Goal: Task Accomplishment & Management: Complete application form

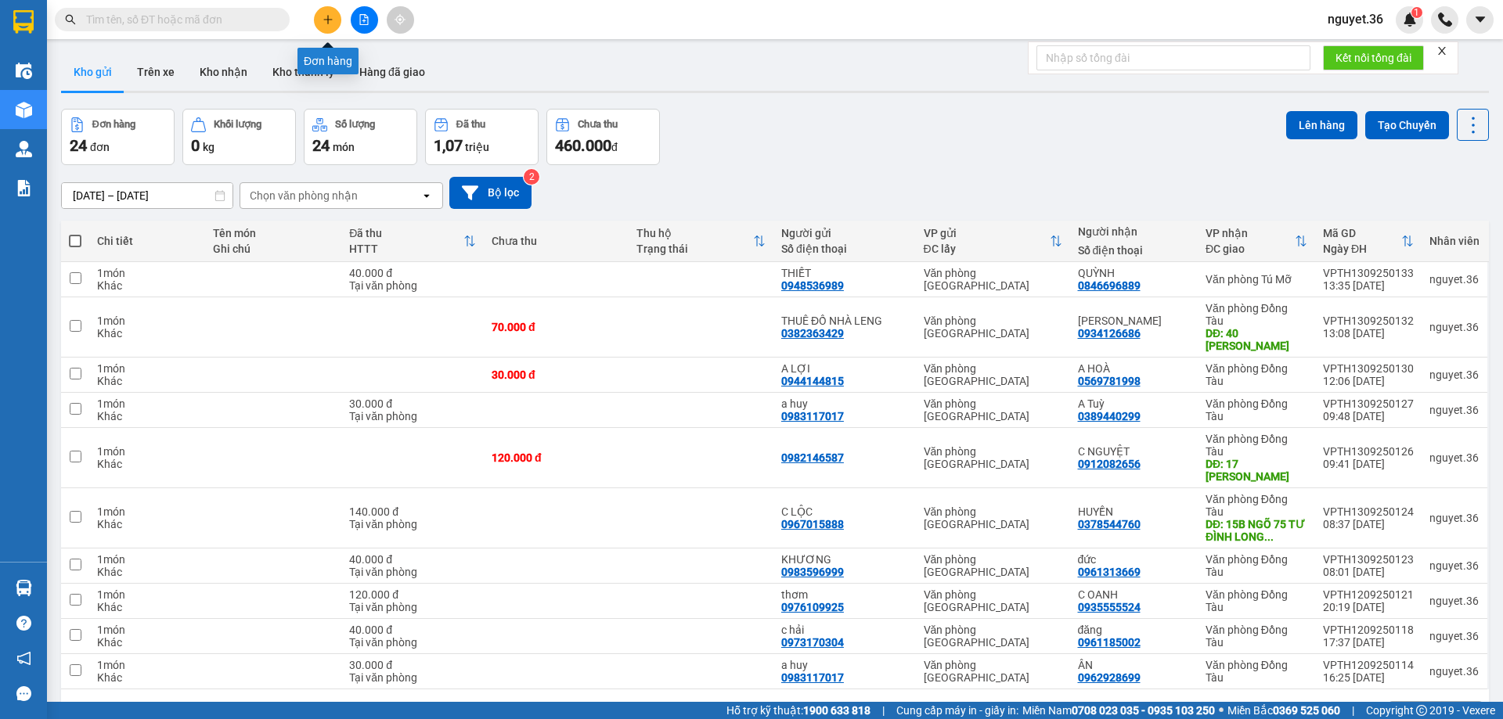
click at [323, 18] on icon "plus" at bounding box center [327, 19] width 11 height 11
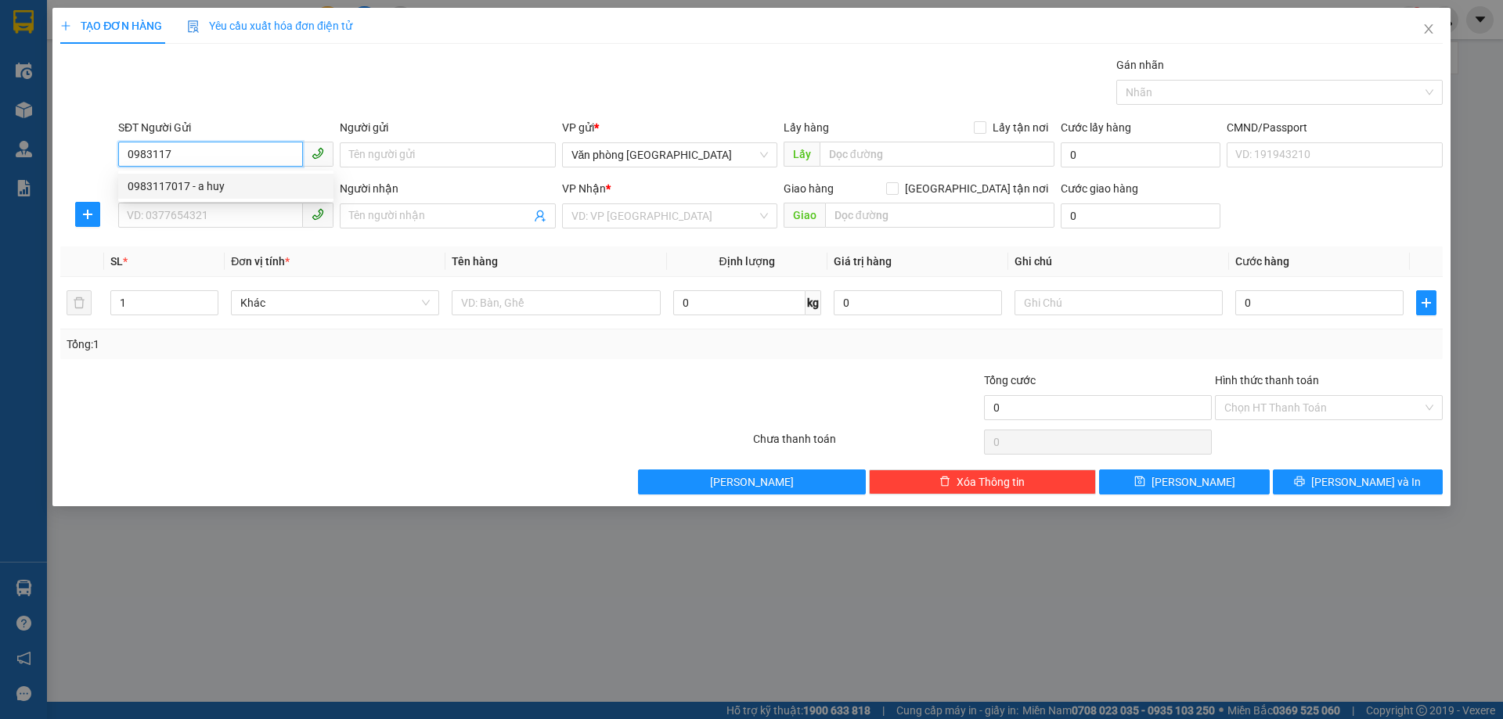
click at [204, 184] on div "0983117017 - a huy" at bounding box center [226, 186] width 196 height 17
type input "0983117017"
type input "a huy"
type input "0983117017"
click at [227, 223] on input "SĐT Người Nhận" at bounding box center [210, 215] width 185 height 25
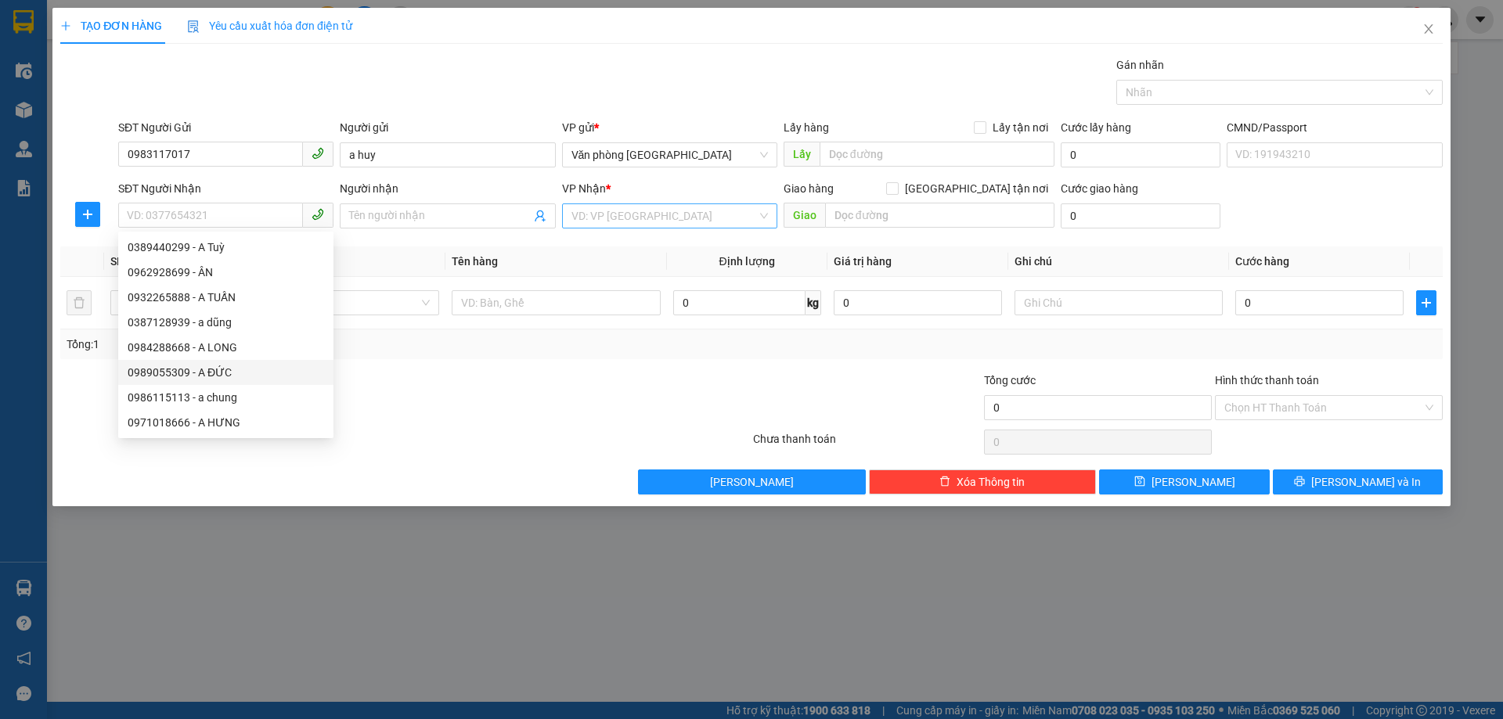
click at [726, 213] on input "search" at bounding box center [663, 215] width 185 height 23
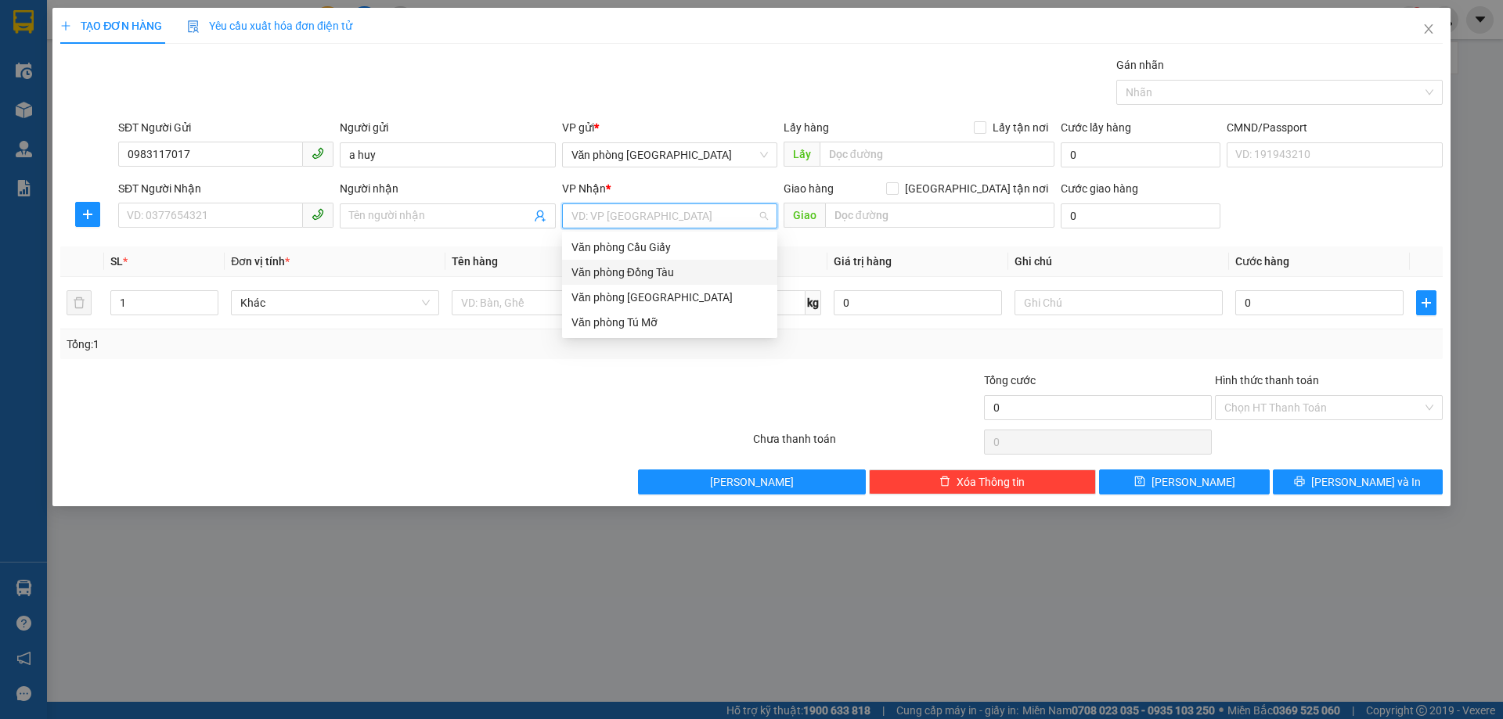
click at [675, 274] on div "Văn phòng Đồng Tàu" at bounding box center [669, 272] width 196 height 17
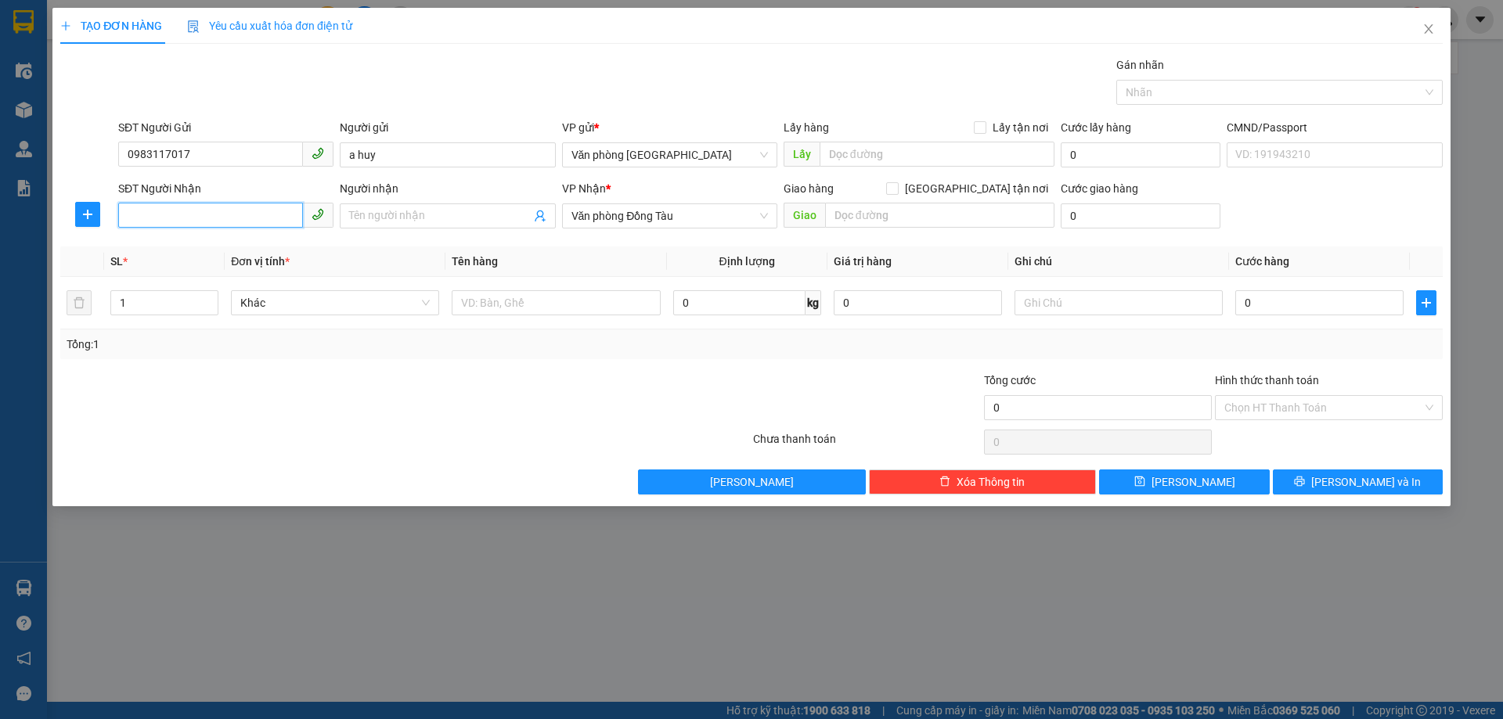
click at [220, 218] on input "SĐT Người Nhận" at bounding box center [210, 215] width 185 height 25
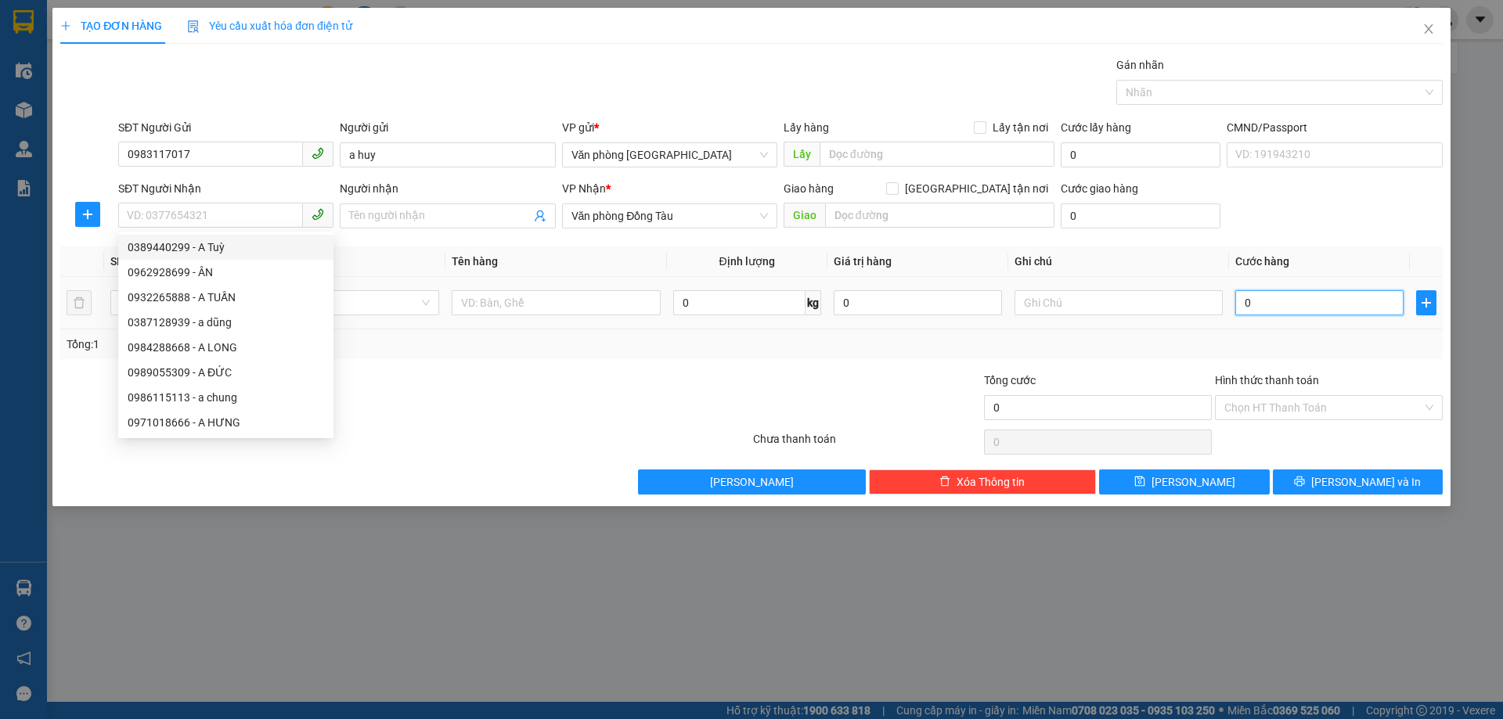
click at [1273, 296] on input "0" at bounding box center [1319, 302] width 168 height 25
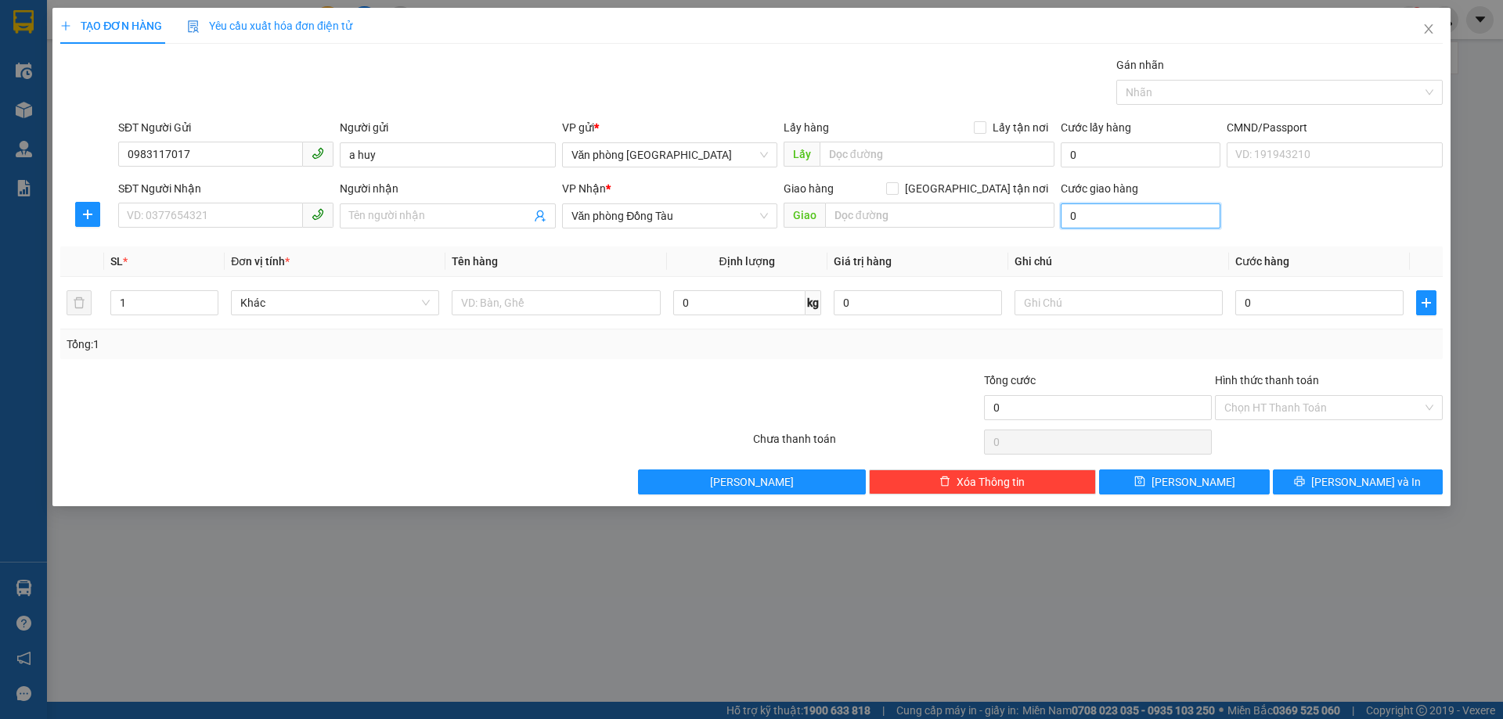
click at [1124, 213] on input "0" at bounding box center [1141, 215] width 160 height 25
type input "6"
type input "60"
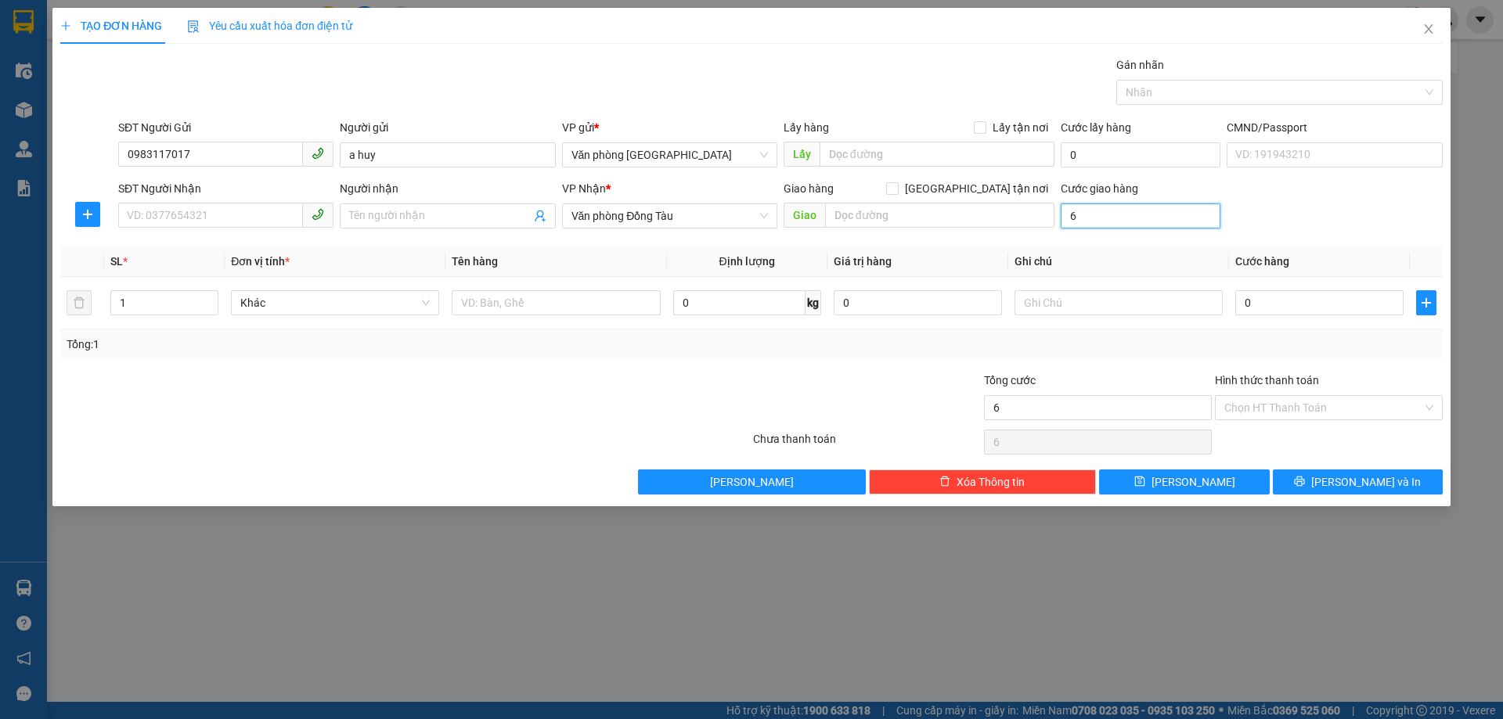
type input "60"
type input "60.000"
click at [1321, 411] on input "Hình thức thanh toán" at bounding box center [1323, 407] width 198 height 23
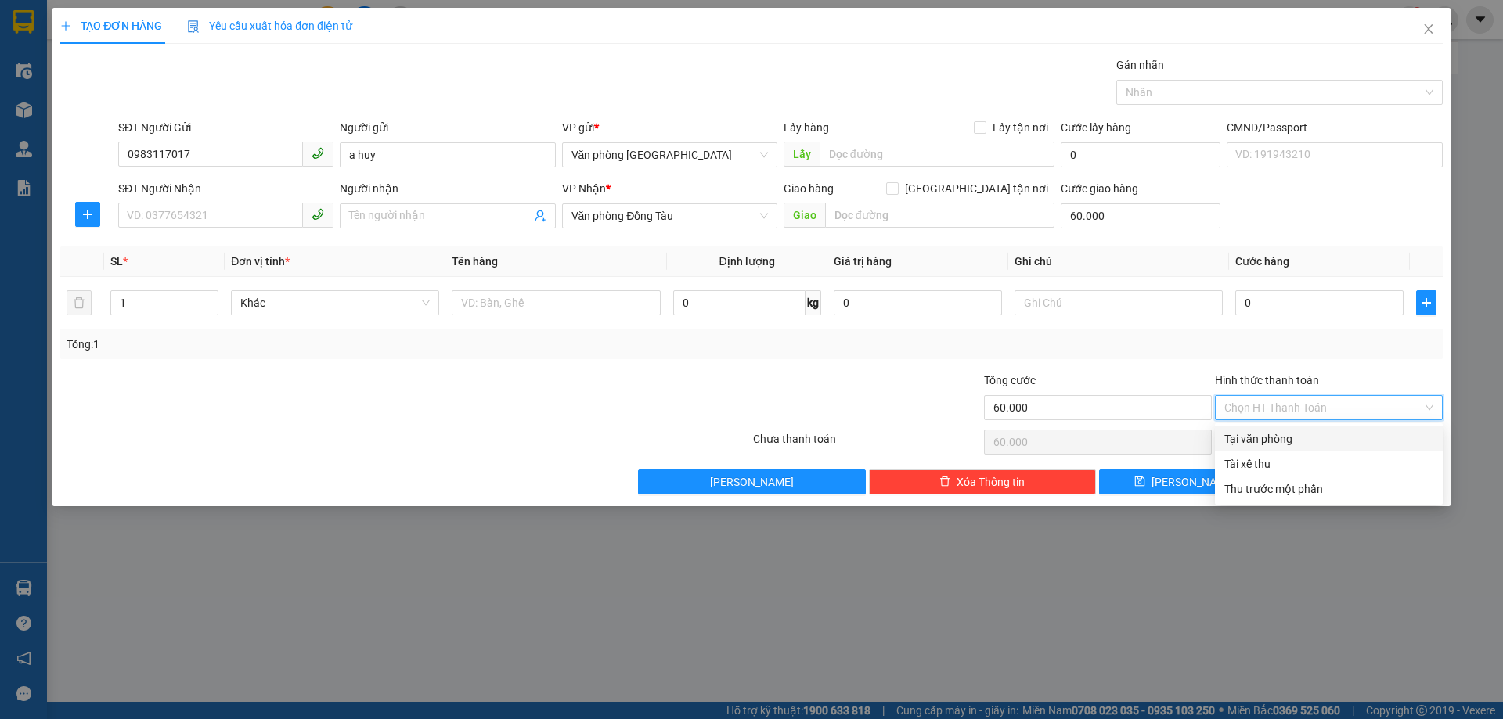
click at [1278, 437] on div "Tại văn phòng" at bounding box center [1328, 438] width 209 height 17
type input "0"
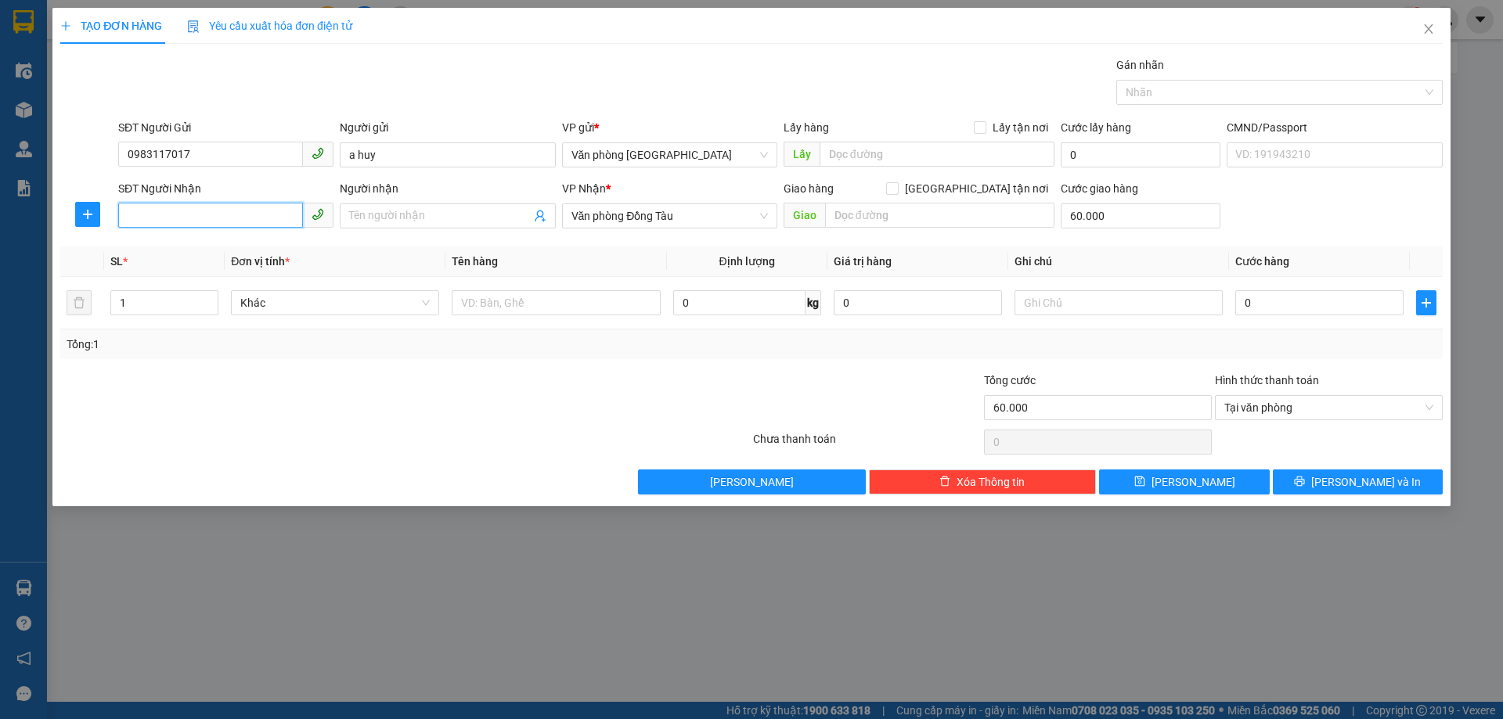
click at [255, 212] on input "SĐT Người Nhận" at bounding box center [210, 215] width 185 height 25
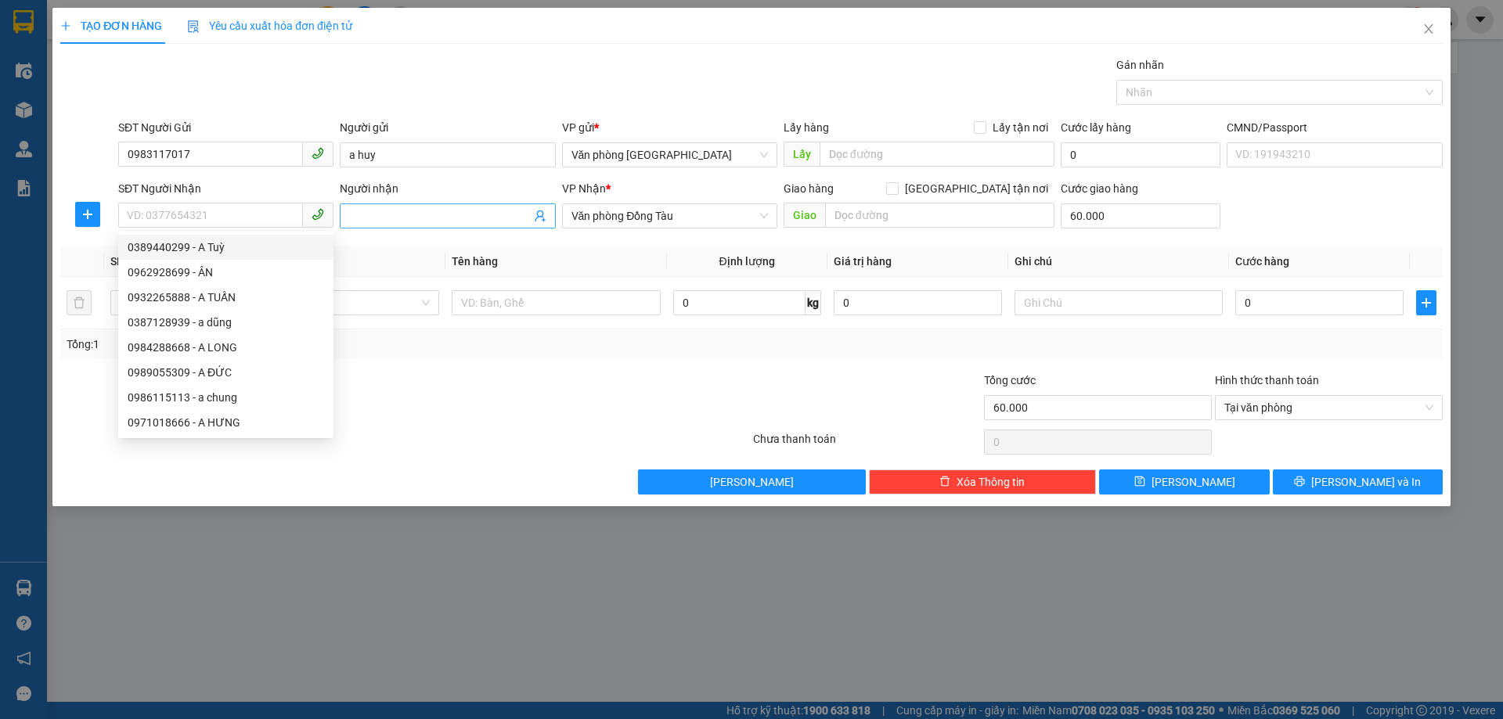
click at [416, 219] on input "Người nhận" at bounding box center [439, 215] width 181 height 17
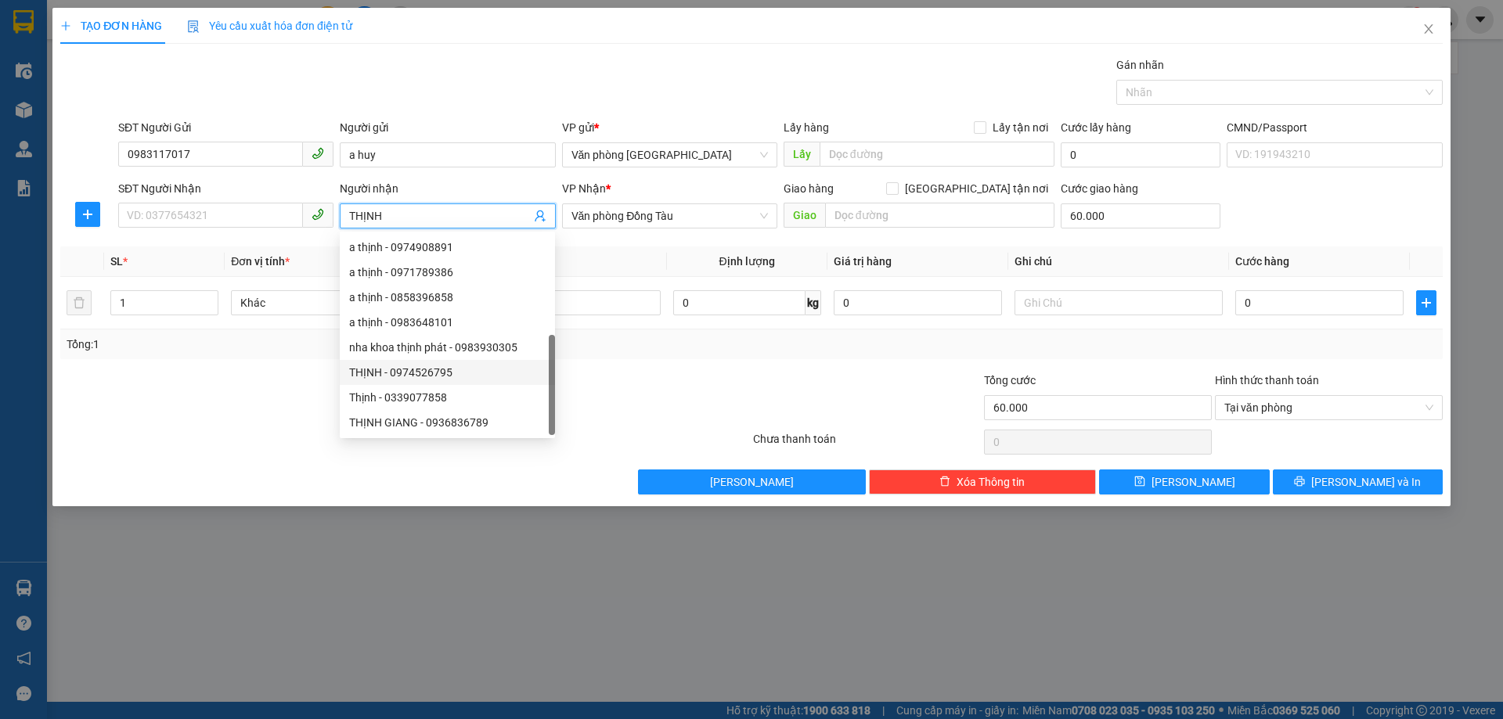
scroll to position [50, 0]
type input "T"
type input "CHUNG"
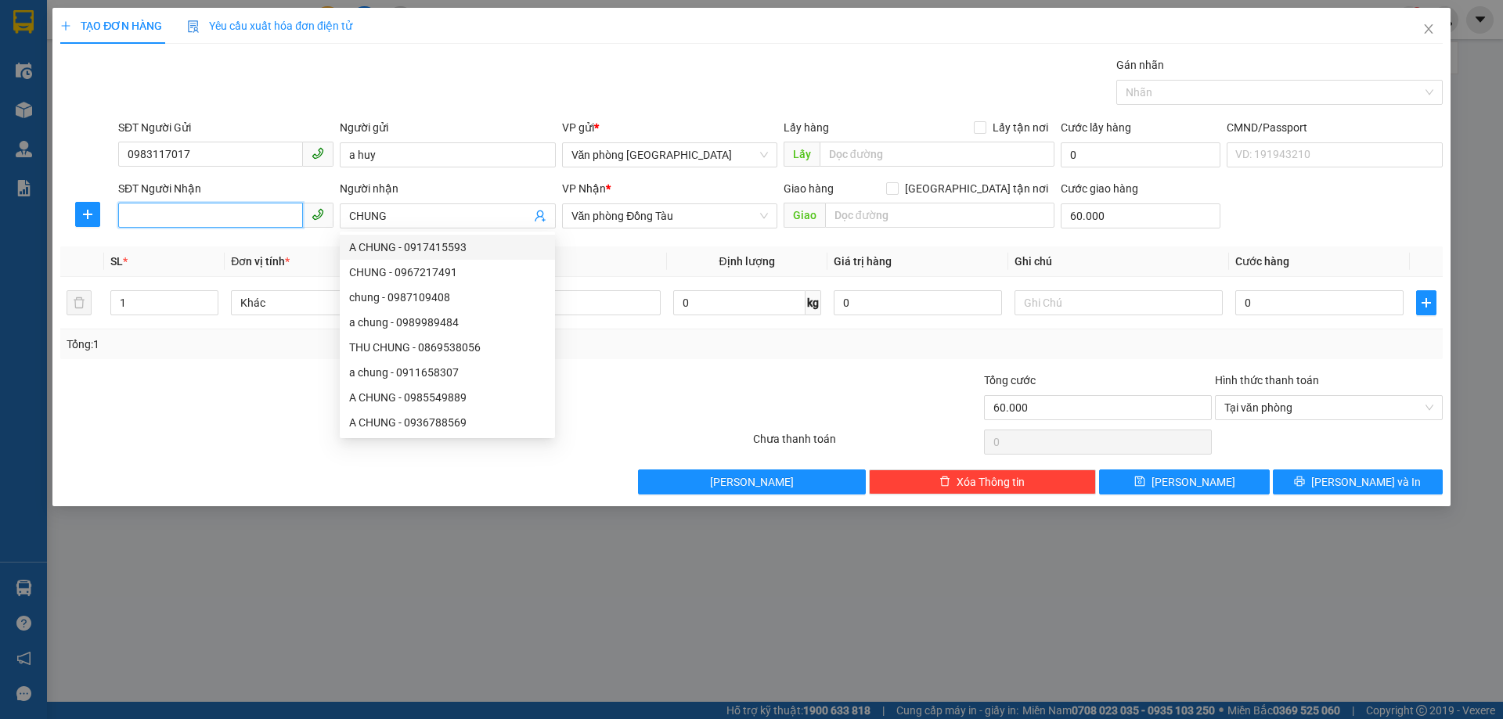
click at [255, 218] on input "SĐT Người Nhận" at bounding box center [210, 215] width 185 height 25
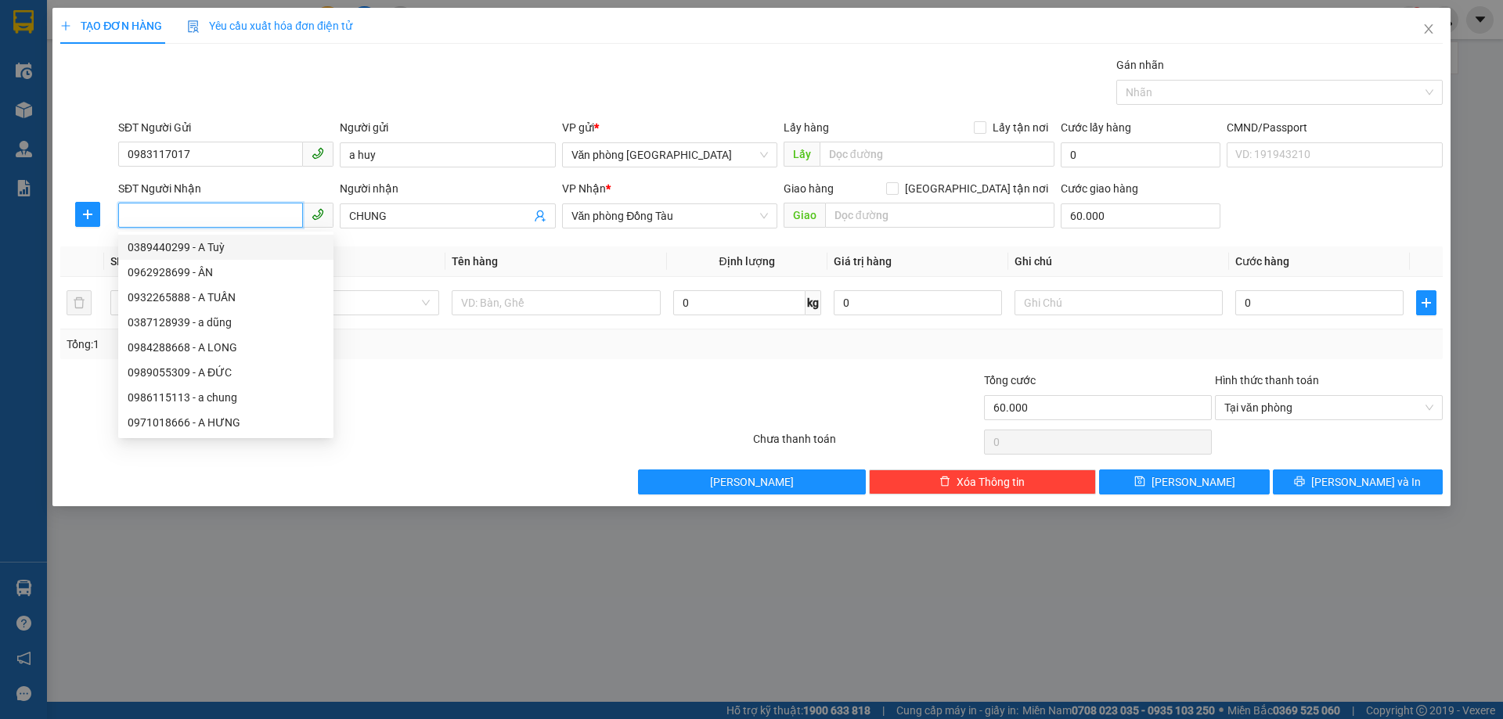
click at [180, 212] on input "SĐT Người Nhận" at bounding box center [210, 215] width 185 height 25
click at [428, 218] on input "CHUNG" at bounding box center [439, 215] width 181 height 17
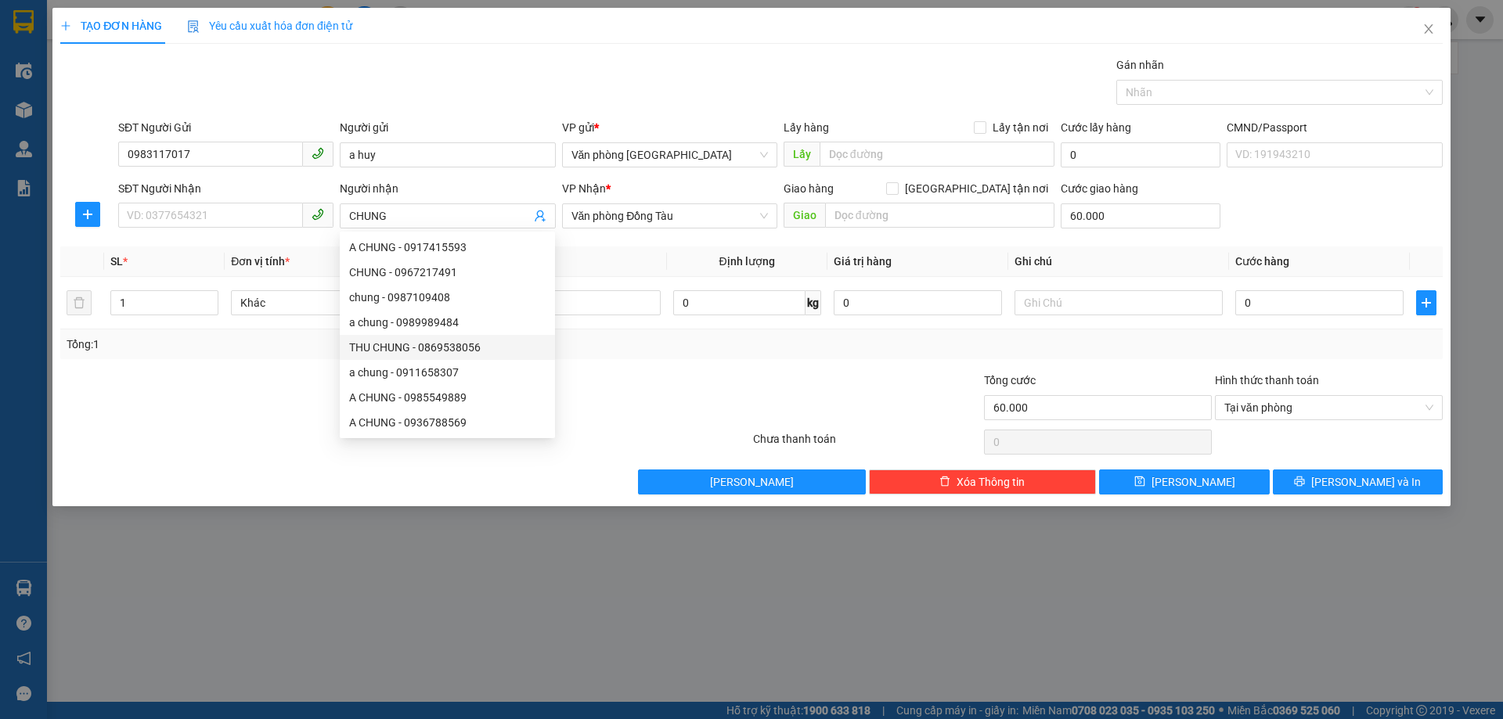
click at [271, 391] on div at bounding box center [290, 399] width 462 height 55
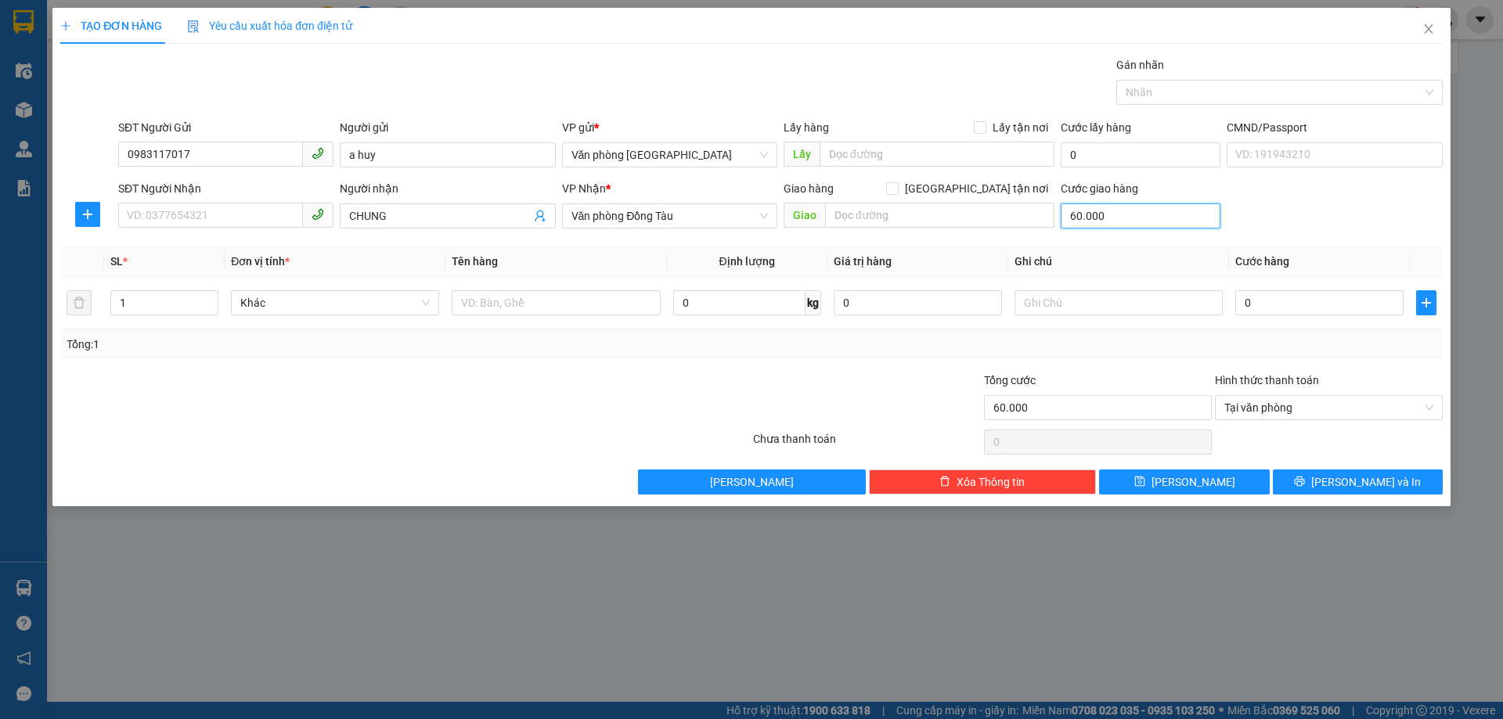
click at [1159, 220] on input "60.000" at bounding box center [1141, 215] width 160 height 25
type input "3"
type input "30.000"
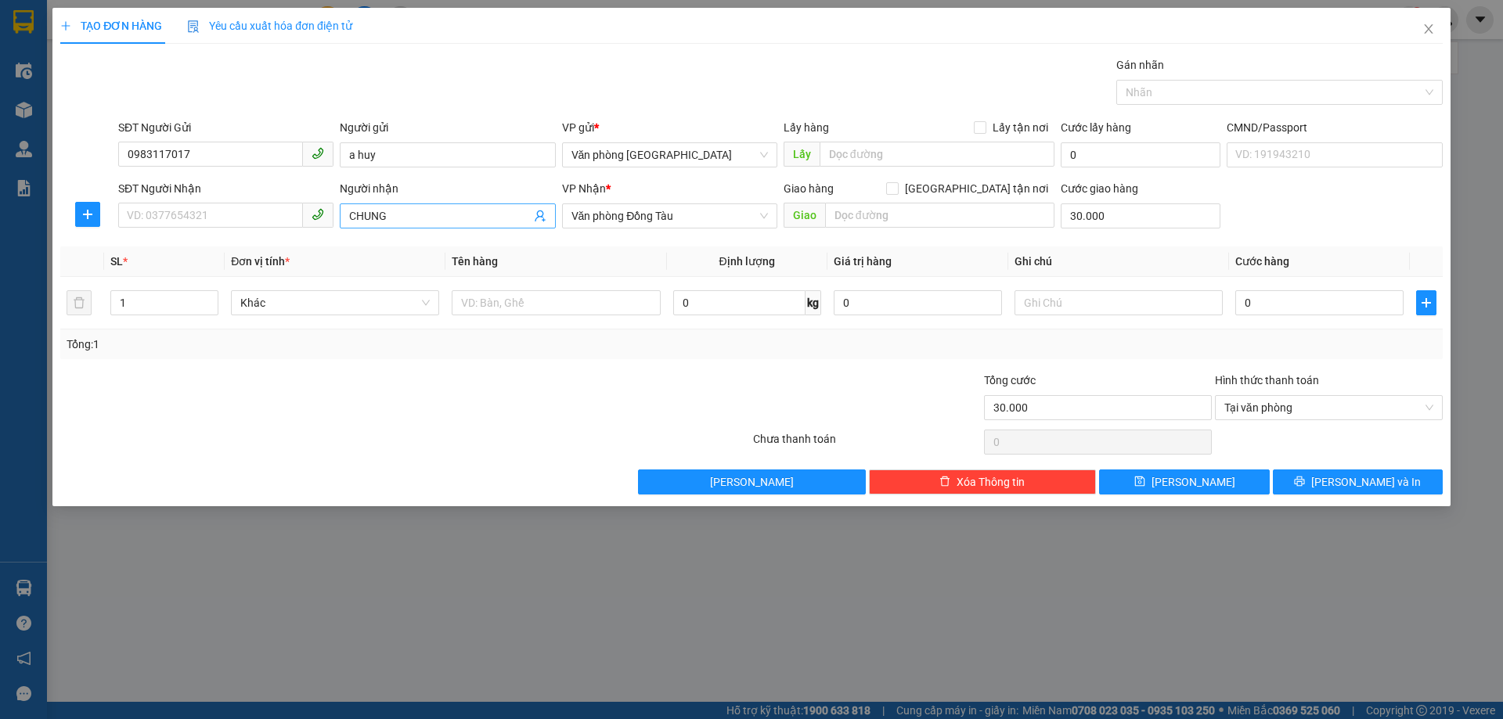
click at [509, 211] on input "CHUNG" at bounding box center [439, 215] width 181 height 17
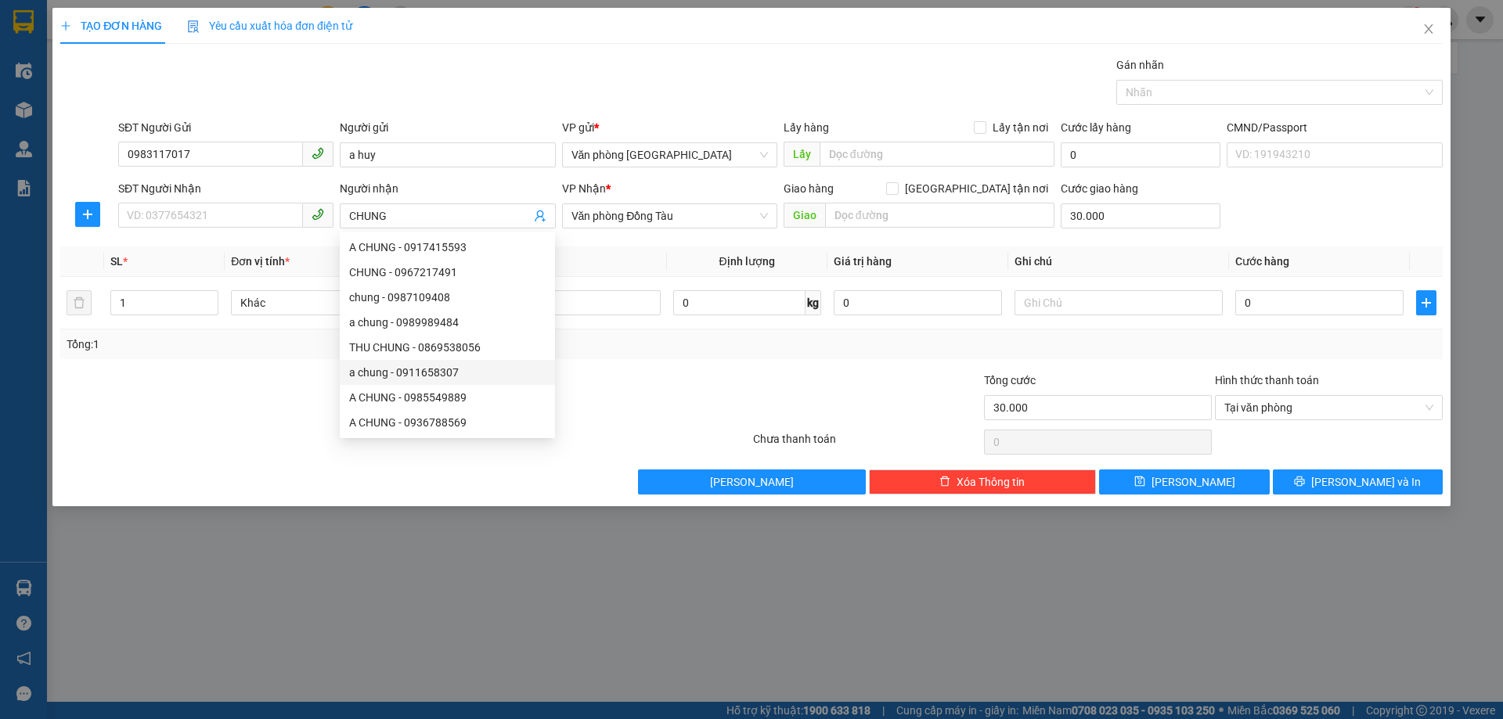
click at [247, 366] on div "Transit Pickup Surcharge Ids Transit Deliver Surcharge Ids Transit Deliver Surc…" at bounding box center [751, 275] width 1382 height 438
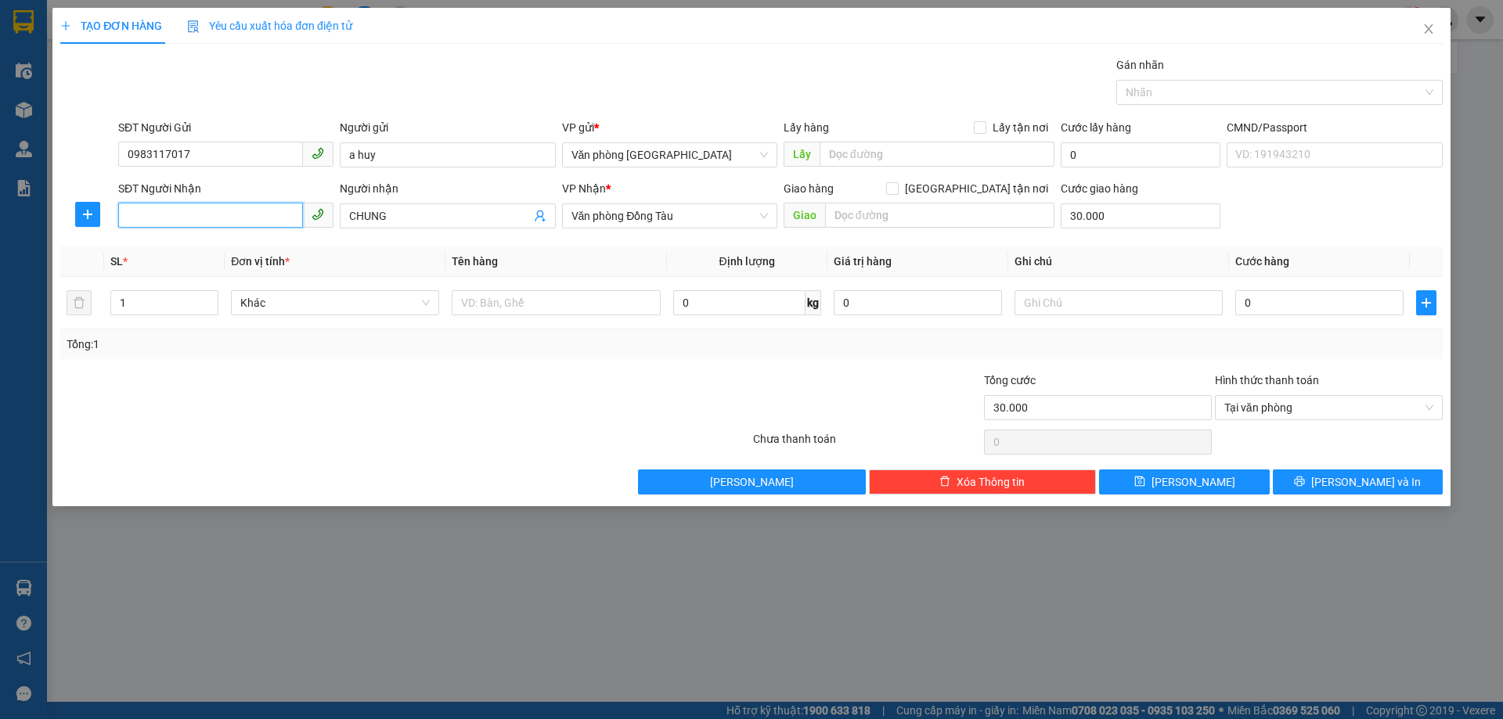
click at [232, 211] on input "SĐT Người Nhận" at bounding box center [210, 215] width 185 height 25
type input "0"
drag, startPoint x: 126, startPoint y: 153, endPoint x: 219, endPoint y: 169, distance: 94.4
click at [219, 169] on div "SĐT Người Gửi 0983117017" at bounding box center [225, 146] width 215 height 55
click at [181, 214] on input "SĐT Người Nhận" at bounding box center [210, 215] width 185 height 25
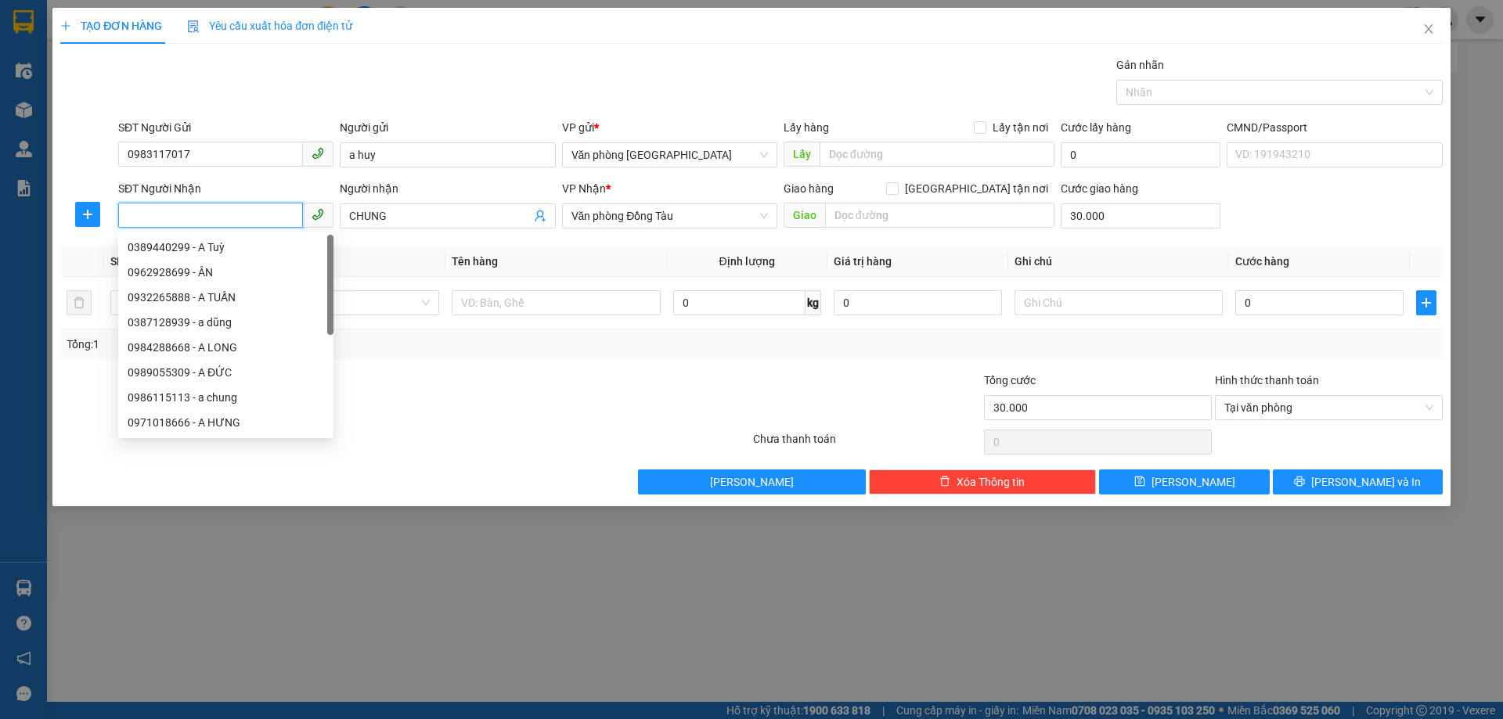
paste input "0983117017"
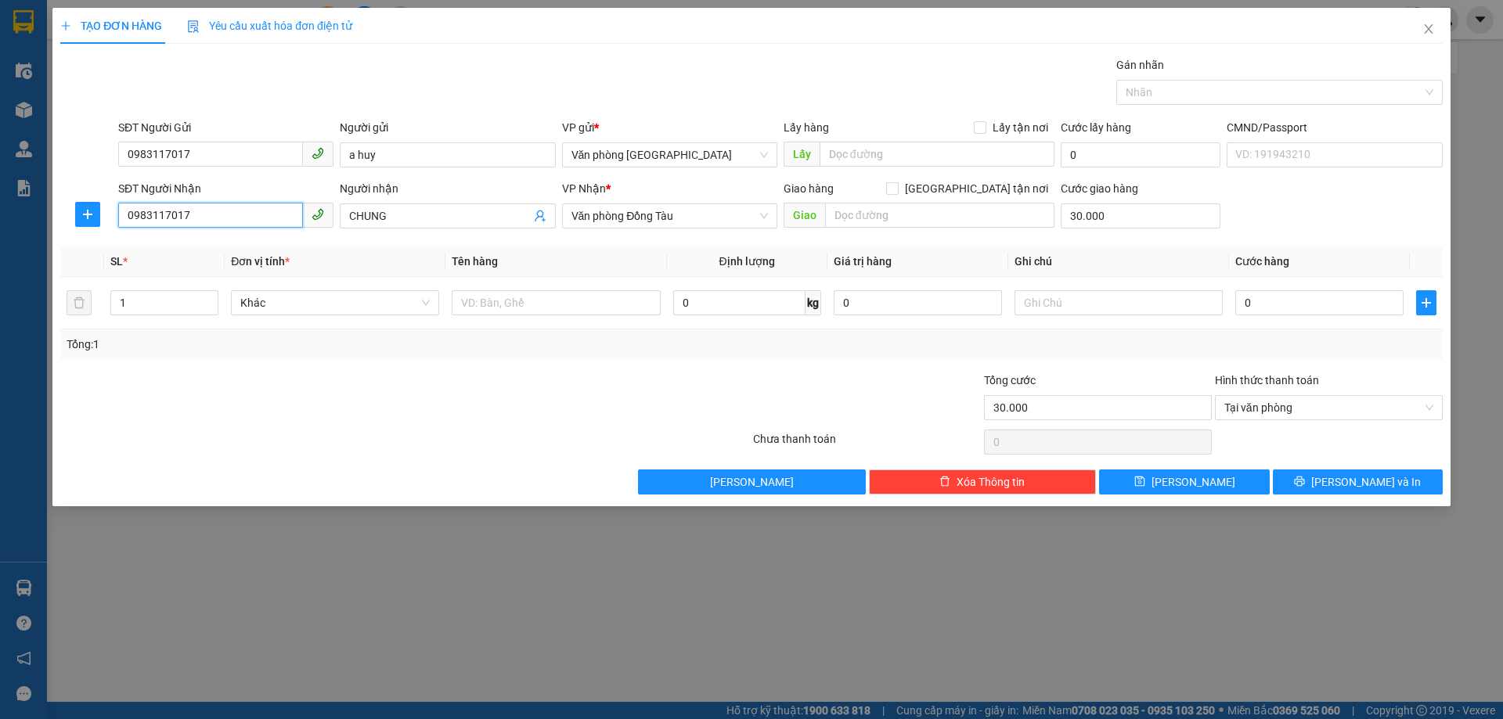
type input "0983117017"
click at [347, 260] on th "Đơn vị tính *" at bounding box center [335, 262] width 221 height 31
click at [233, 149] on input "0983117017" at bounding box center [210, 154] width 185 height 25
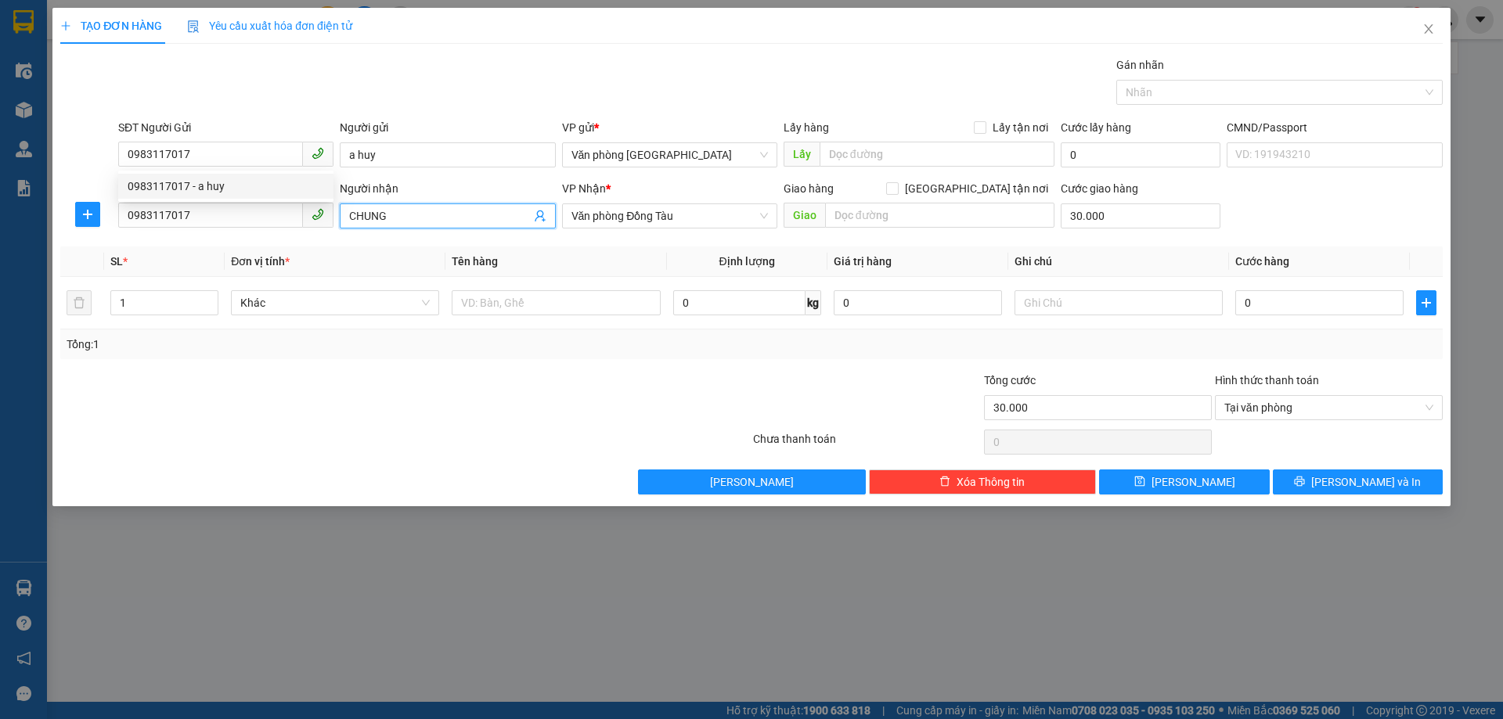
click at [452, 219] on input "CHUNG" at bounding box center [439, 215] width 181 height 17
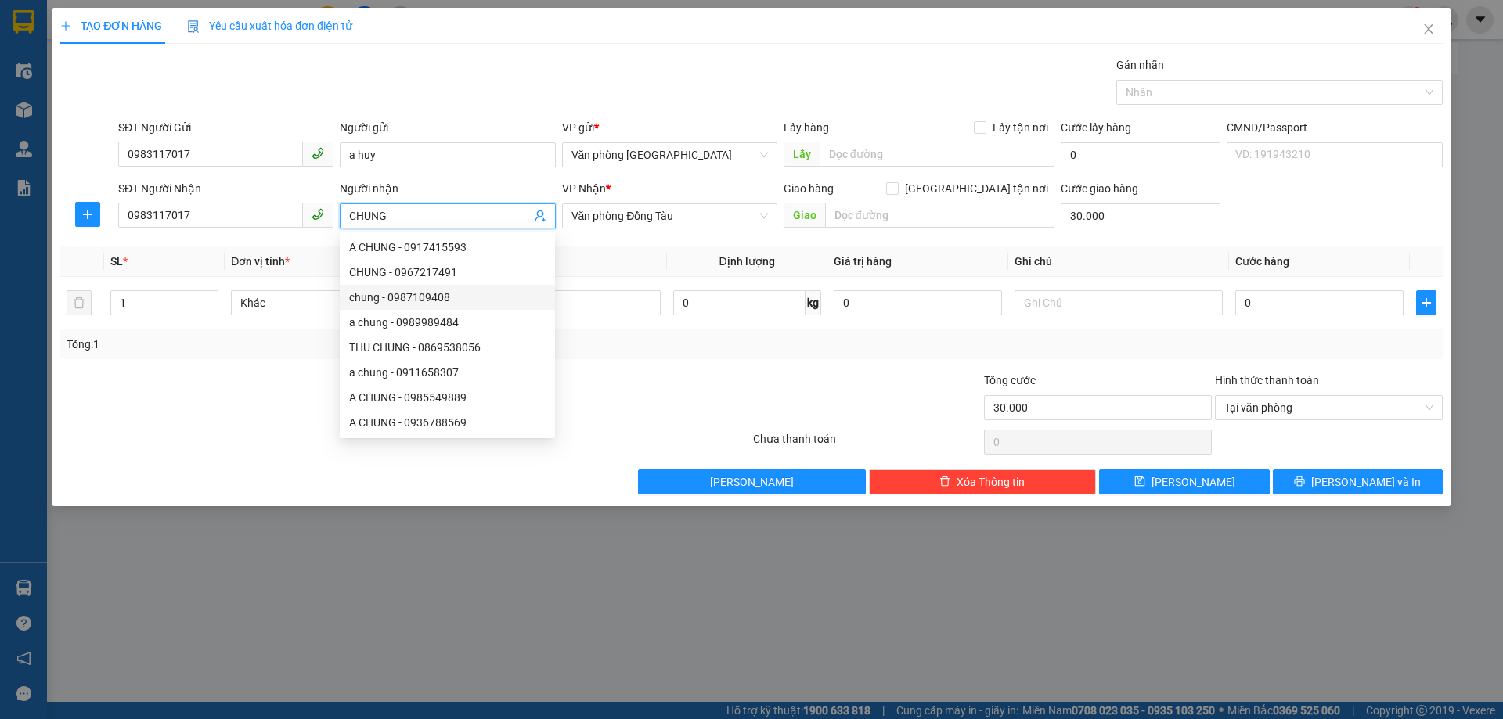
click at [214, 366] on div "Transit Pickup Surcharge Ids Transit Deliver Surcharge Ids Transit Deliver Surc…" at bounding box center [751, 275] width 1382 height 438
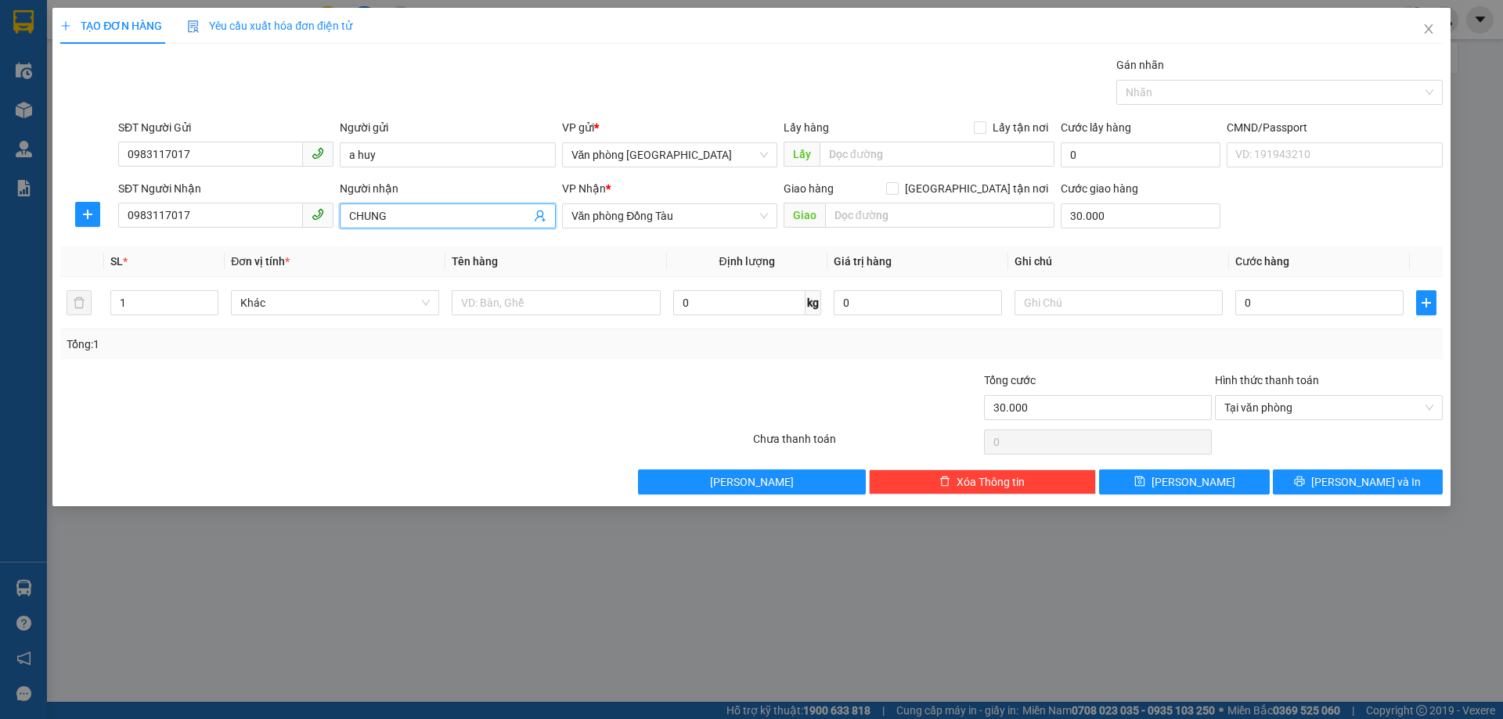
click at [416, 209] on input "CHUNG" at bounding box center [439, 215] width 181 height 17
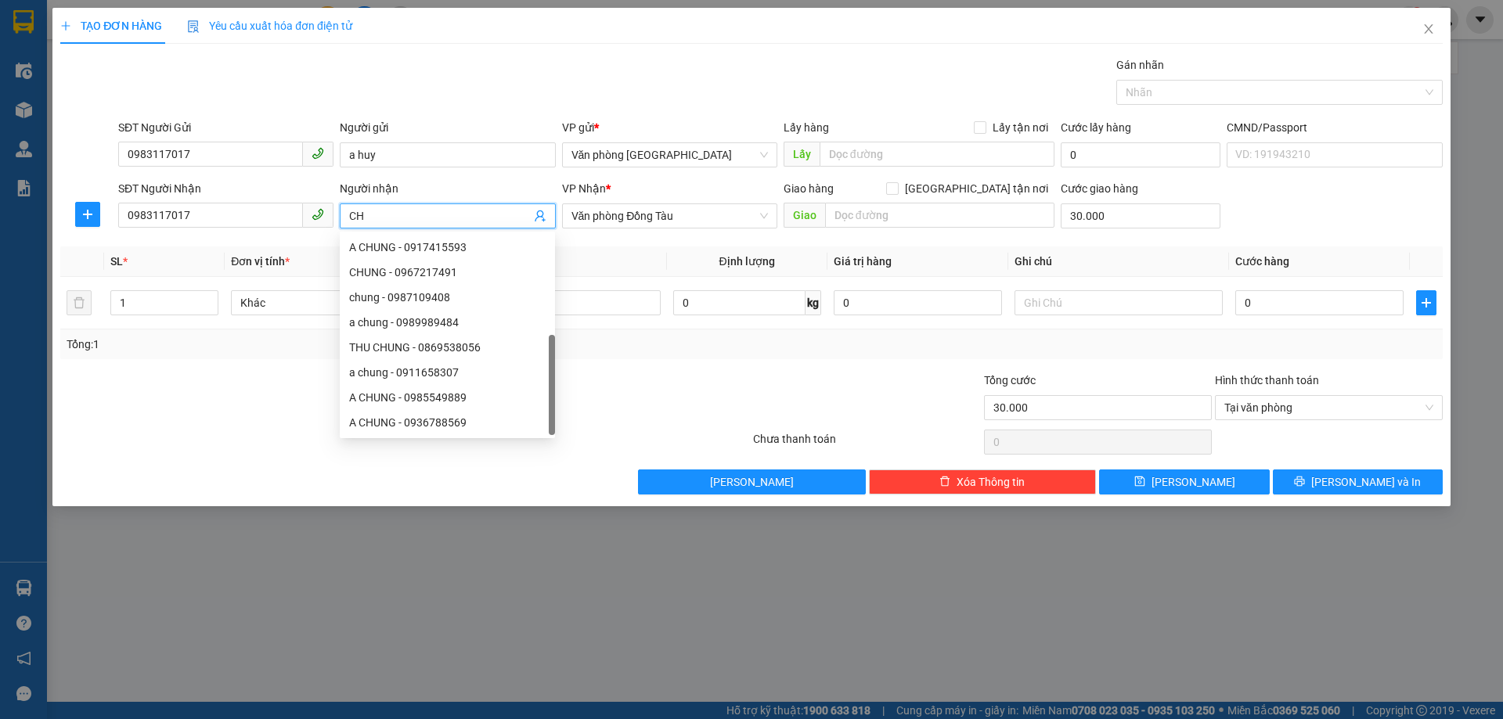
type input "C"
type input "HUY"
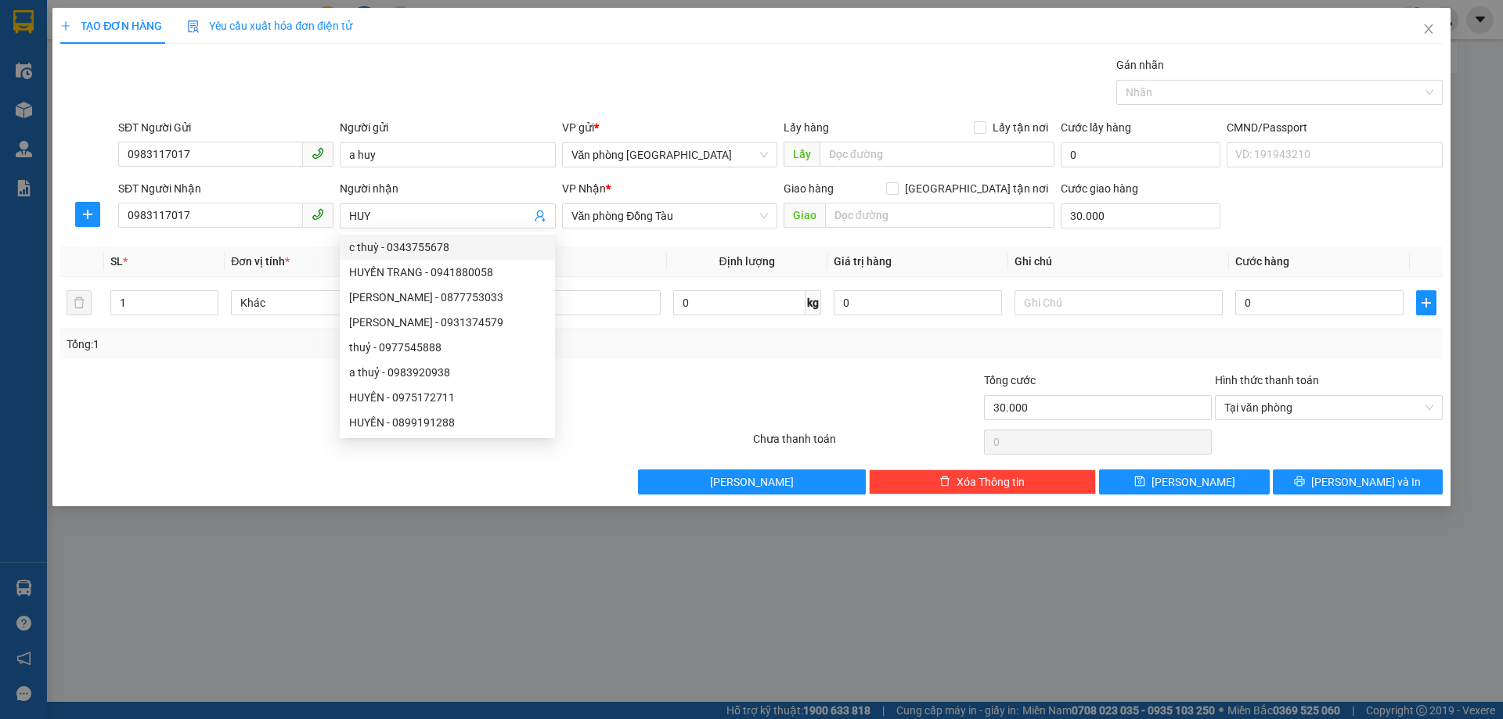
click at [286, 384] on div at bounding box center [290, 399] width 462 height 55
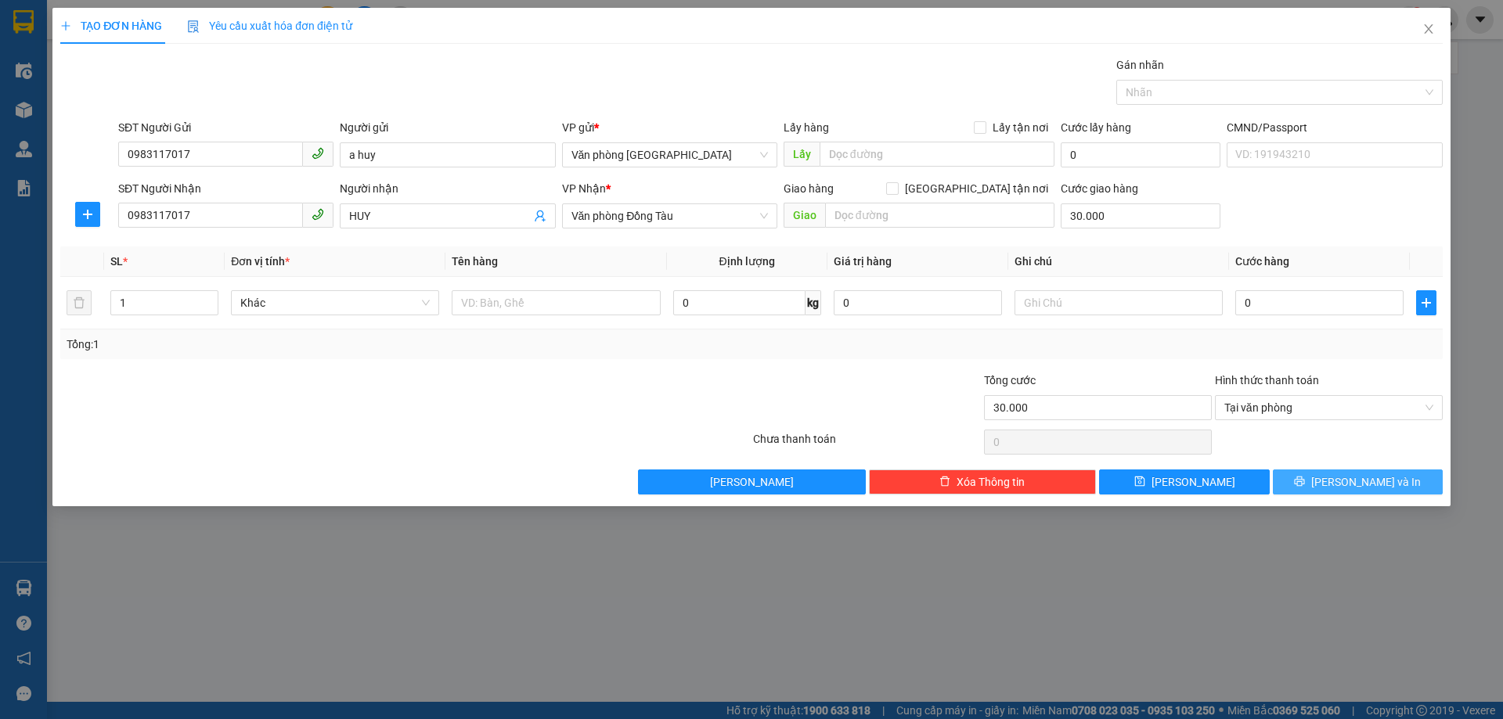
click at [1358, 484] on span "[PERSON_NAME] và In" at bounding box center [1366, 482] width 110 height 17
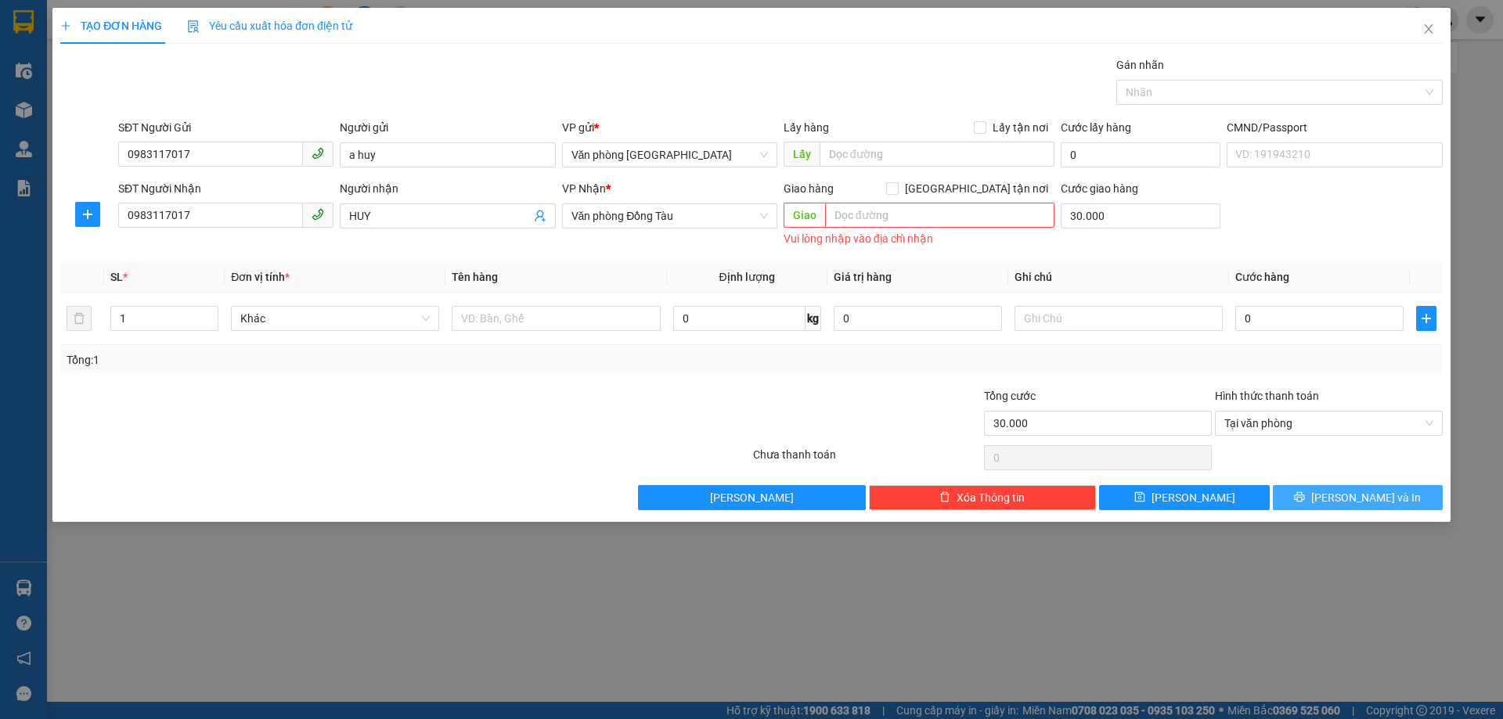
click at [1273, 485] on button "[PERSON_NAME] và In" at bounding box center [1358, 497] width 170 height 25
click at [888, 217] on input "text" at bounding box center [939, 215] width 229 height 25
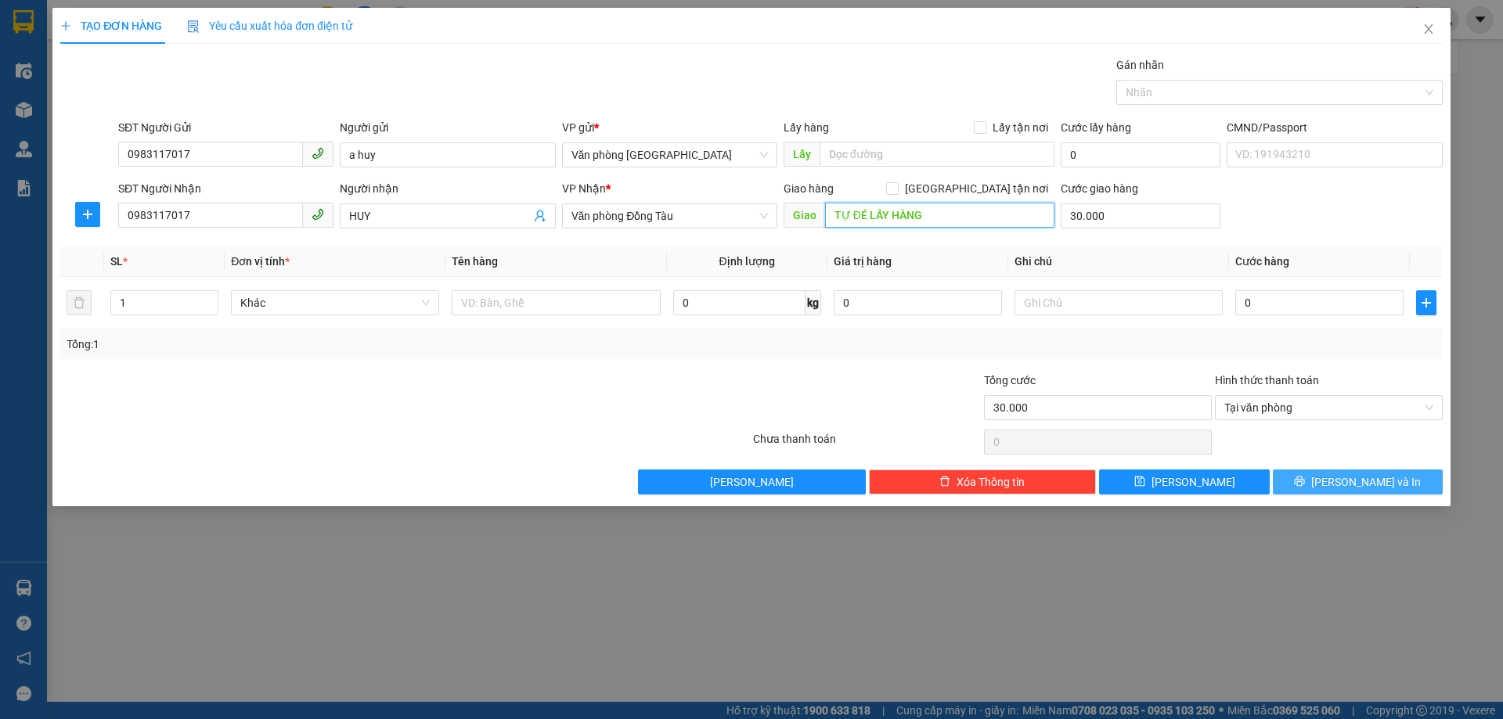
type input "TỰ ĐÉ LẤY HÀNG"
click at [1305, 485] on icon "printer" at bounding box center [1299, 481] width 11 height 11
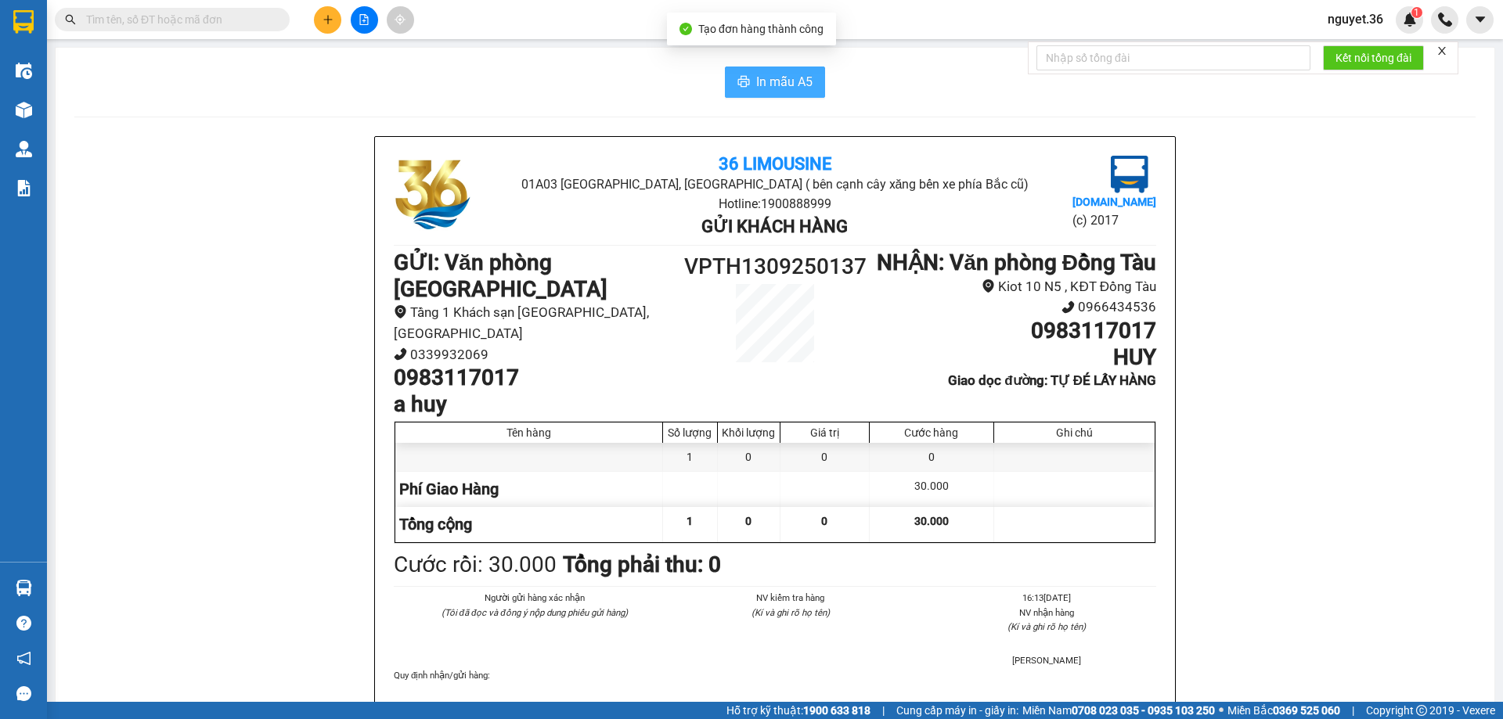
click at [776, 77] on span "In mẫu A5" at bounding box center [784, 82] width 56 height 20
click at [789, 77] on span "In mẫu A5" at bounding box center [784, 82] width 56 height 20
click at [245, 23] on input "text" at bounding box center [178, 19] width 185 height 17
